Goal: Task Accomplishment & Management: Manage account settings

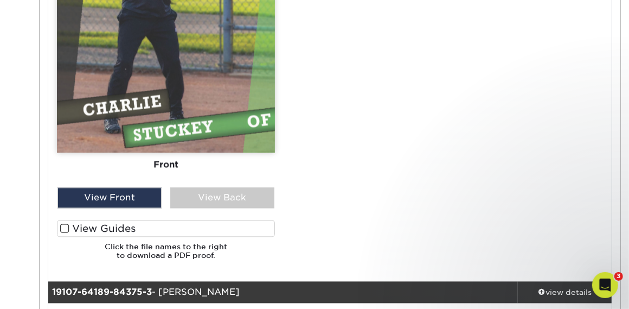
scroll to position [1335, 0]
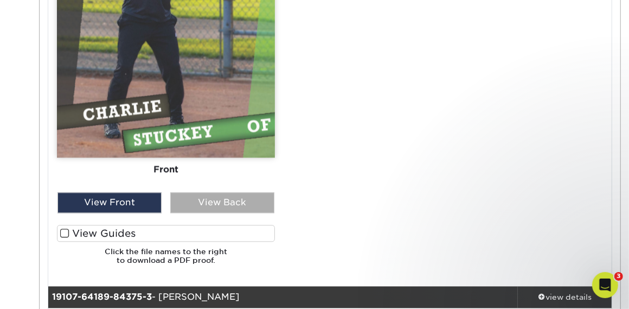
click at [248, 200] on div "View Back" at bounding box center [222, 202] width 104 height 21
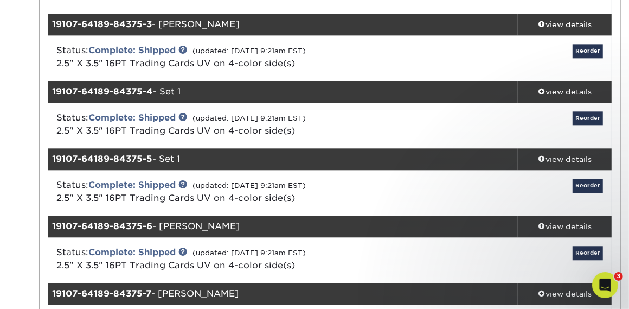
scroll to position [1608, 0]
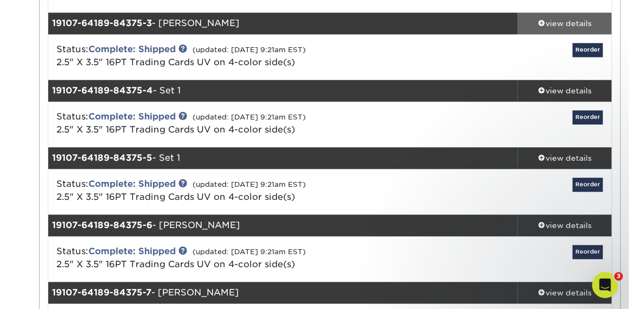
click at [546, 19] on div "view details" at bounding box center [565, 23] width 94 height 11
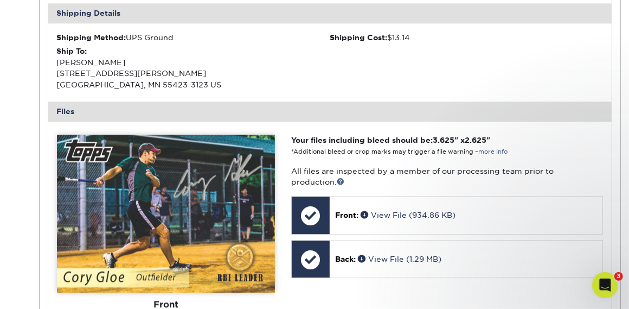
scroll to position [1867, 0]
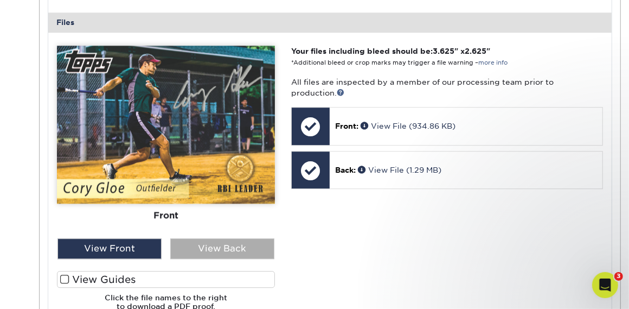
click at [227, 251] on div "View Back" at bounding box center [222, 248] width 104 height 21
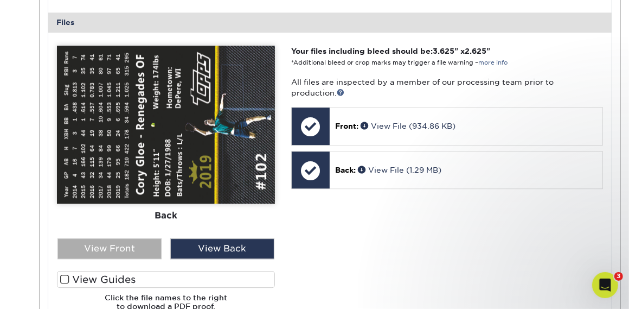
click at [145, 254] on div "View Front" at bounding box center [109, 248] width 104 height 21
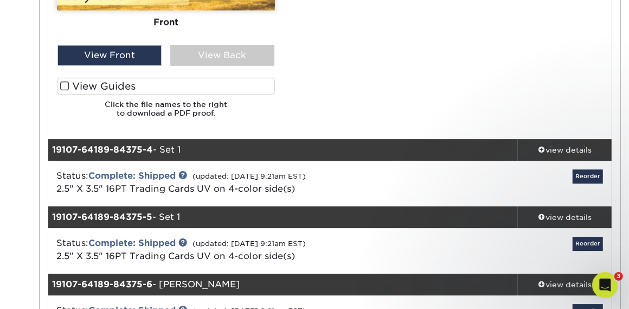
scroll to position [2067, 0]
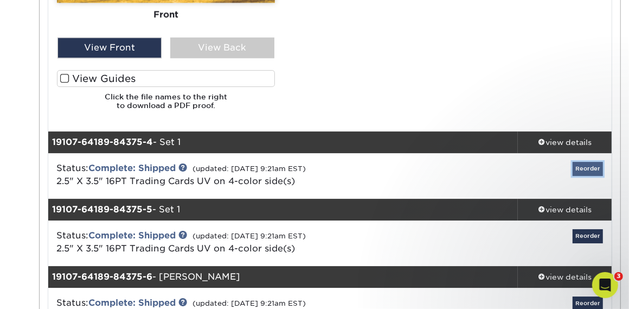
click at [601, 169] on link "Reorder" at bounding box center [588, 169] width 30 height 14
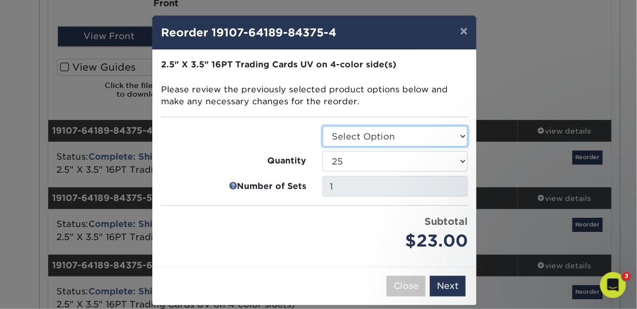
click at [409, 131] on select "Select Option Trading Cards" at bounding box center [395, 136] width 145 height 21
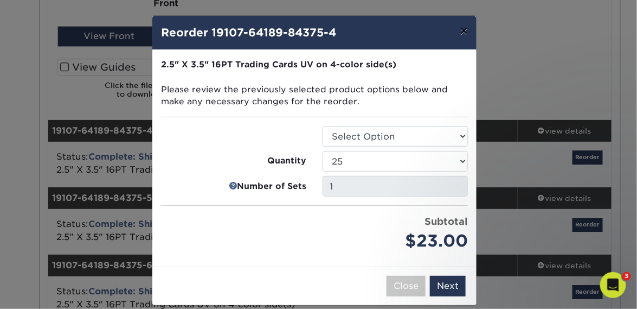
click at [453, 33] on button "×" at bounding box center [464, 31] width 25 height 30
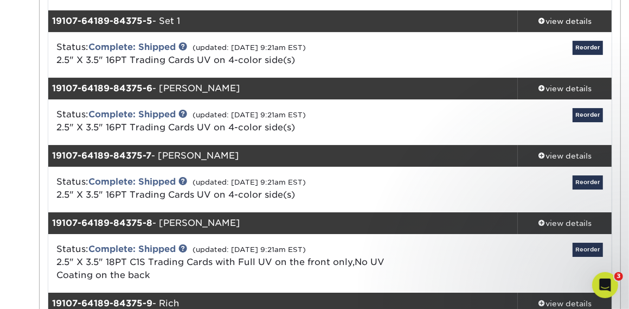
scroll to position [2256, 0]
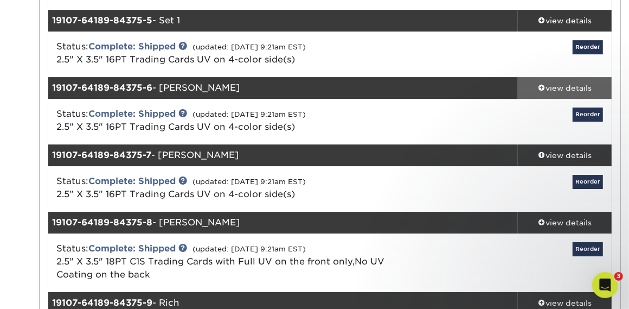
click at [535, 83] on div "view details" at bounding box center [565, 87] width 94 height 11
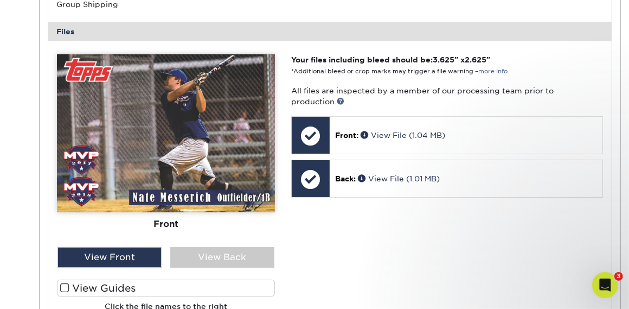
scroll to position [2552, 0]
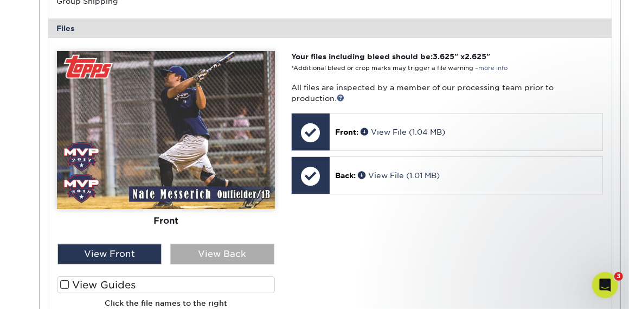
click at [175, 256] on div "View Back" at bounding box center [222, 254] width 104 height 21
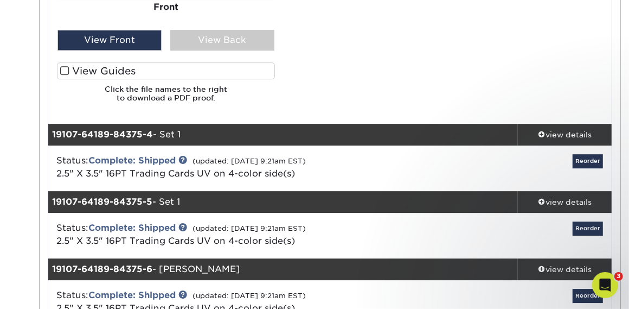
scroll to position [2076, 0]
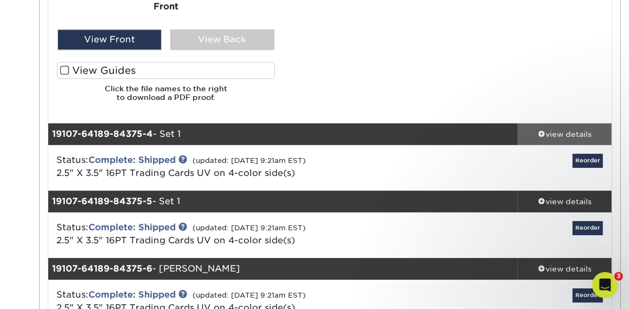
click at [543, 130] on span at bounding box center [542, 134] width 8 height 8
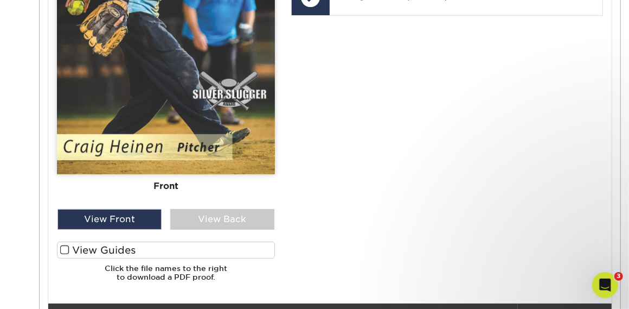
scroll to position [2597, 0]
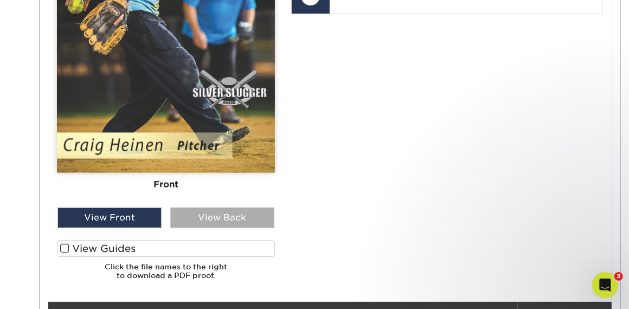
click at [247, 214] on div "View Back" at bounding box center [222, 217] width 104 height 21
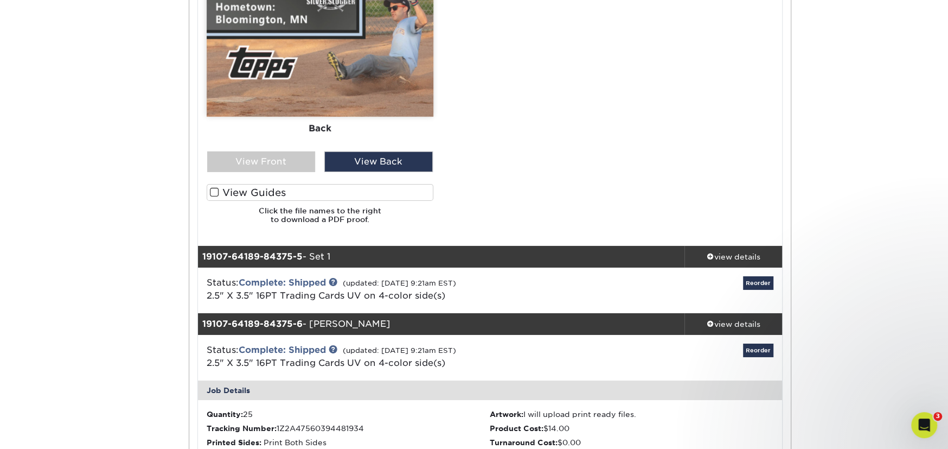
scroll to position [2647, 0]
